Goal: Find specific page/section: Find specific page/section

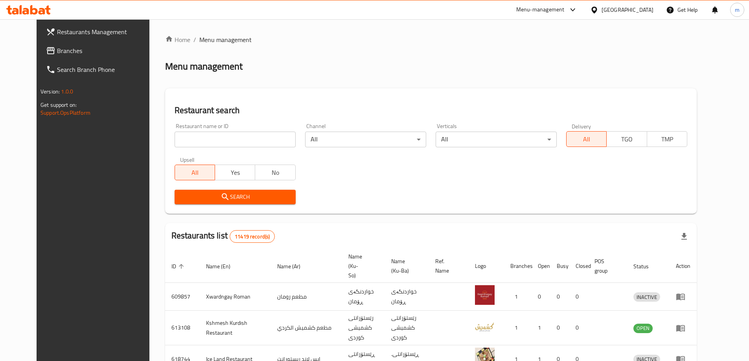
click at [186, 142] on input "search" at bounding box center [235, 140] width 121 height 16
paste input "704231"
type input "704231"
click button "Search" at bounding box center [235, 197] width 121 height 15
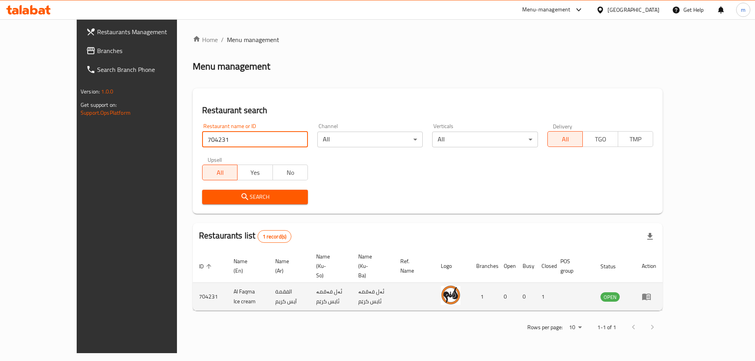
click at [651, 294] on icon "enhanced table" at bounding box center [646, 297] width 9 height 7
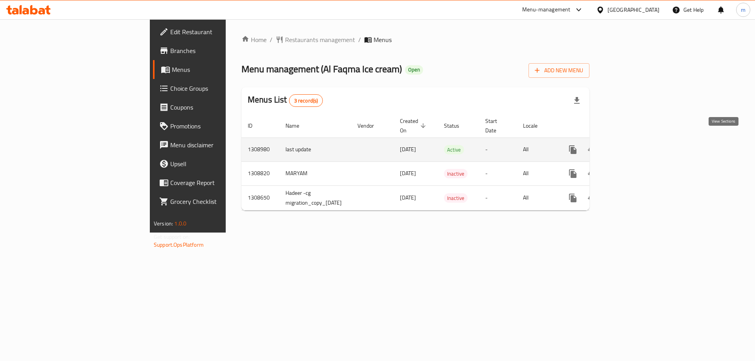
click at [634, 145] on icon "enhanced table" at bounding box center [629, 149] width 9 height 9
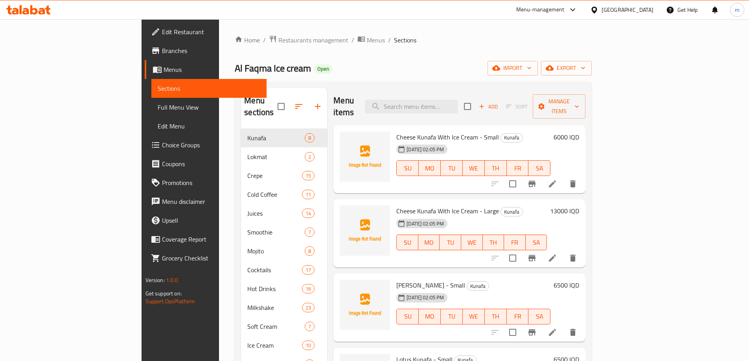
click at [158, 108] on span "Full Menu View" at bounding box center [209, 107] width 103 height 9
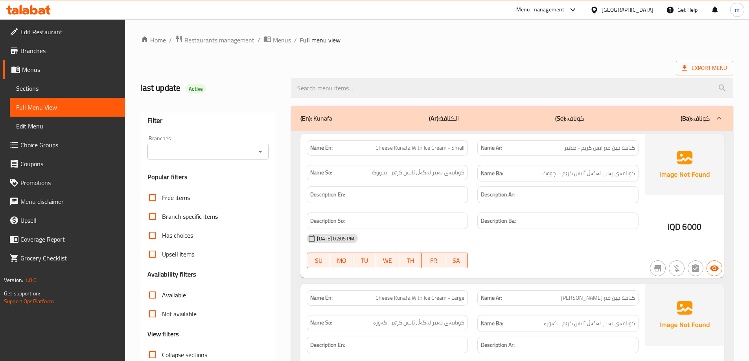
click at [259, 150] on icon "Open" at bounding box center [260, 151] width 9 height 9
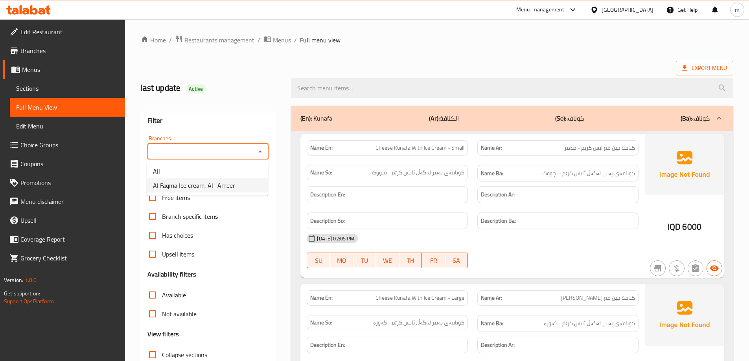
click at [254, 192] on li "Al Faqma Ice cream, Al- Ameer" at bounding box center [207, 185] width 121 height 14
type input "Al Faqma Ice cream, Al- Ameer"
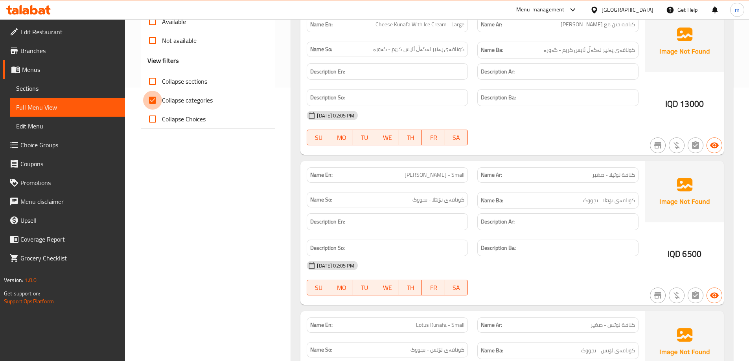
click at [157, 100] on input "Collapse categories" at bounding box center [152, 100] width 19 height 19
checkbox input "false"
click at [159, 82] on input "Collapse sections" at bounding box center [152, 81] width 19 height 19
checkbox input "true"
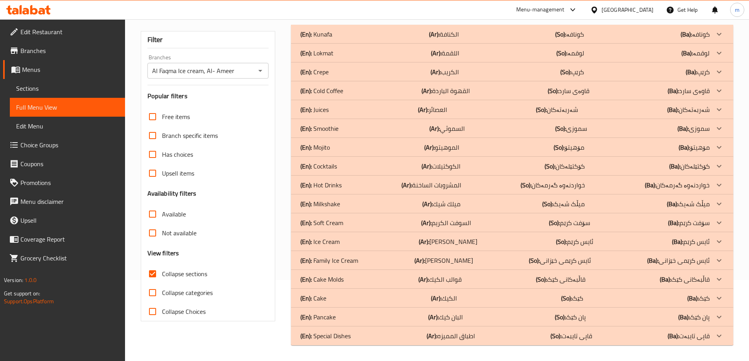
scroll to position [81, 0]
click at [340, 282] on p "(En): Cake Molds" at bounding box center [321, 279] width 43 height 9
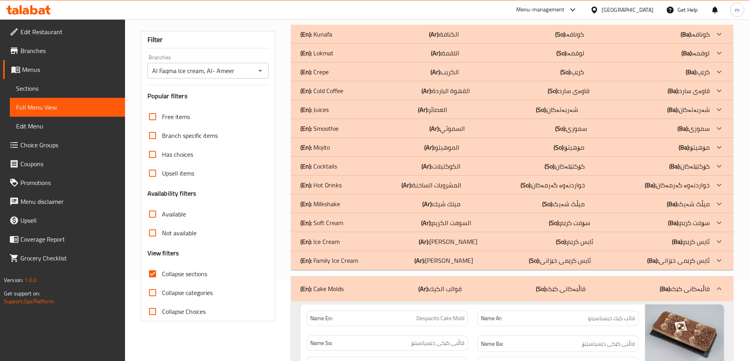
click at [328, 114] on p "(En): Juices" at bounding box center [314, 109] width 28 height 9
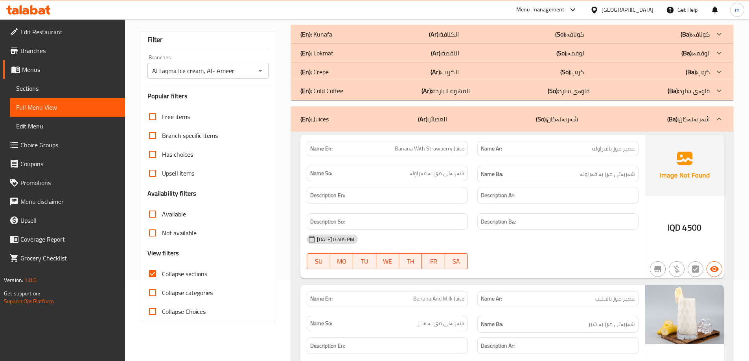
click at [336, 94] on p "(En): Cold Coffee" at bounding box center [321, 90] width 43 height 9
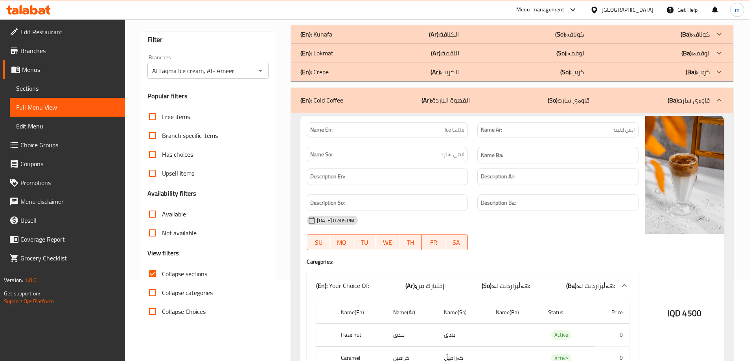
click at [346, 29] on div "(En): [PERSON_NAME] (Ar): الكنافة (So): کونافە (Ba): کونافە" at bounding box center [504, 33] width 409 height 9
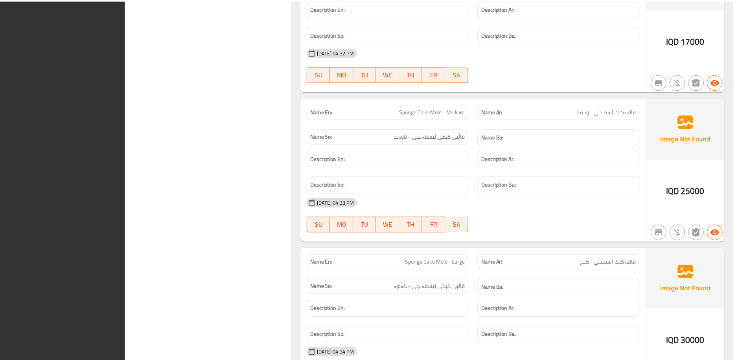
scroll to position [6618, 0]
